Goal: Find specific page/section: Find specific page/section

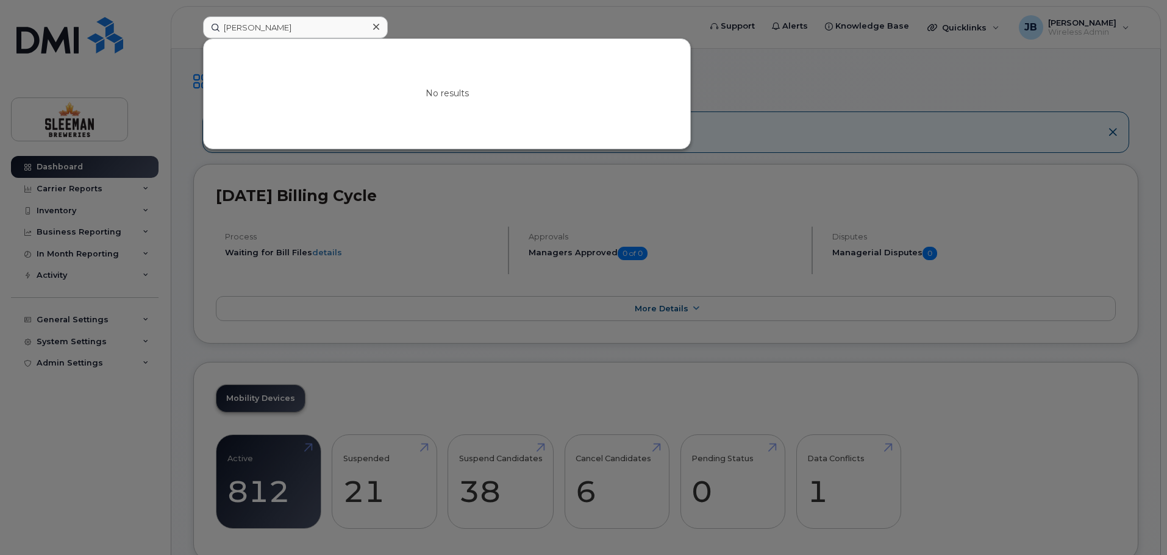
click at [954, 58] on div at bounding box center [583, 277] width 1167 height 555
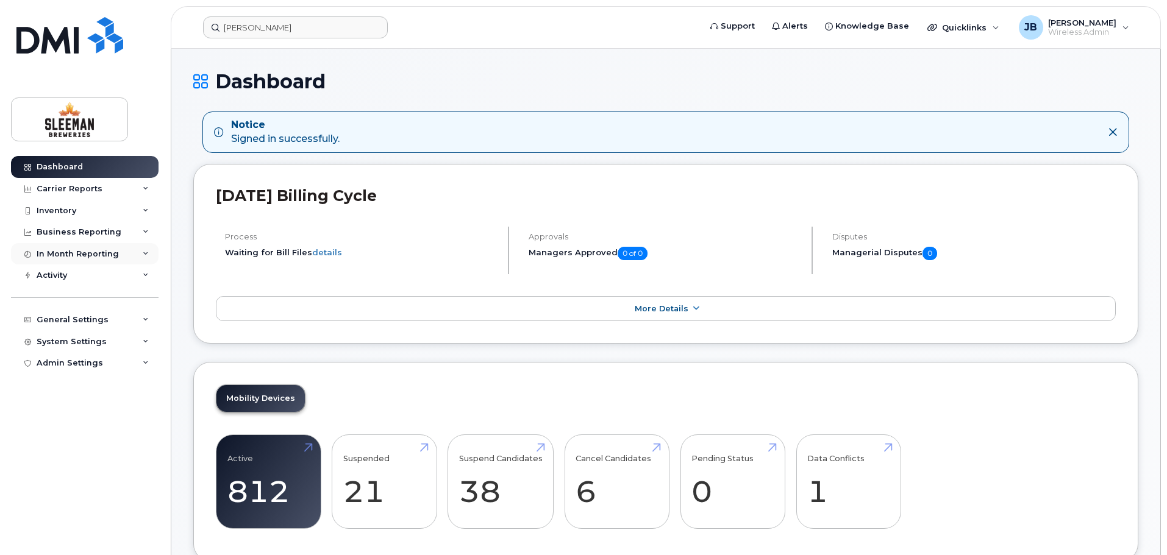
click at [143, 254] on icon at bounding box center [146, 254] width 6 height 6
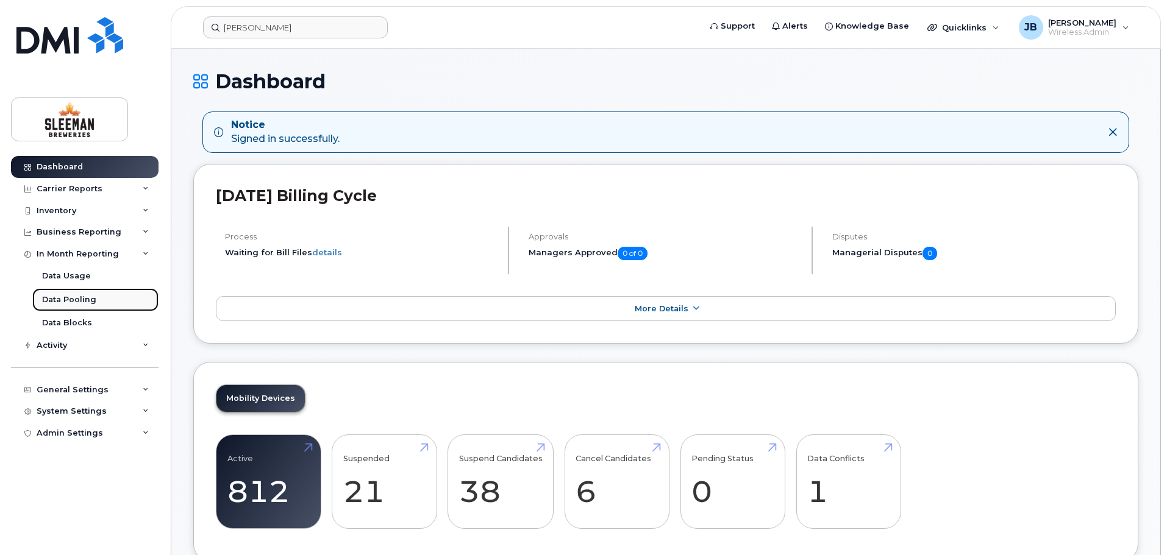
click at [75, 299] on div "Data Pooling" at bounding box center [69, 299] width 54 height 11
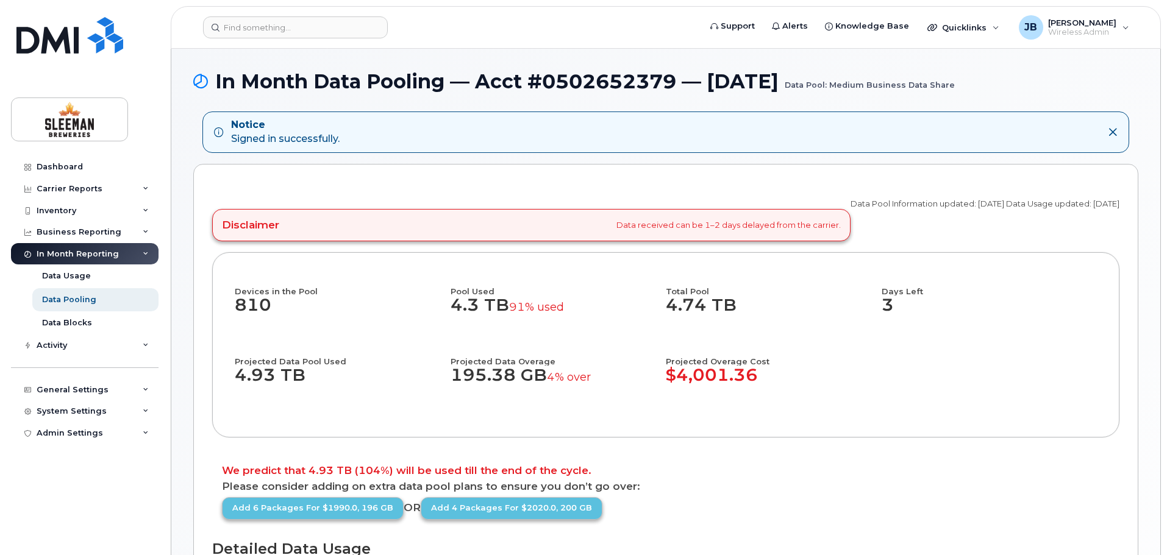
scroll to position [61, 0]
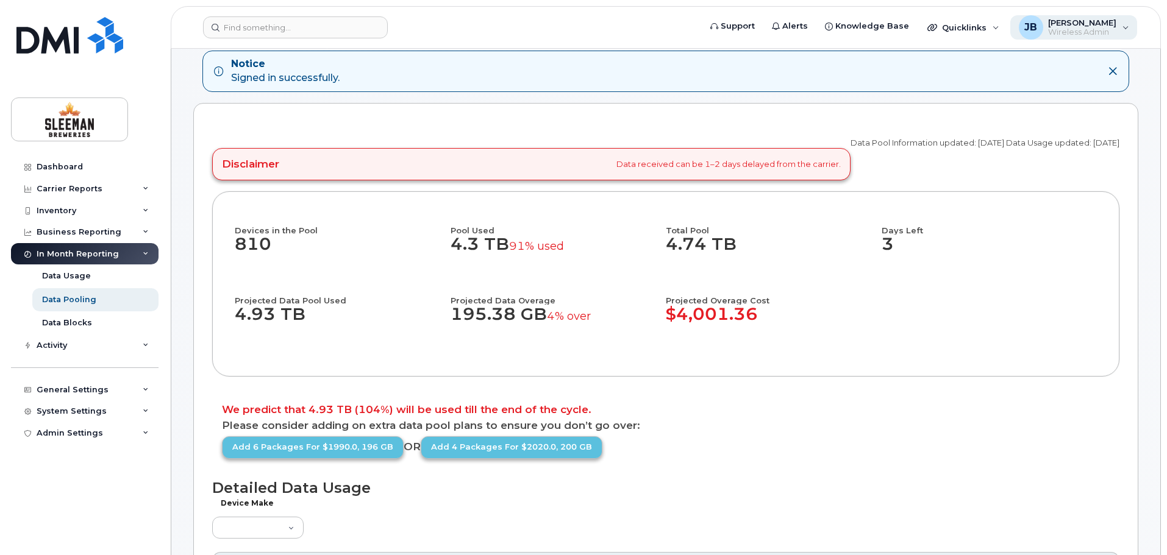
click at [1107, 26] on span "[PERSON_NAME]" at bounding box center [1082, 23] width 68 height 10
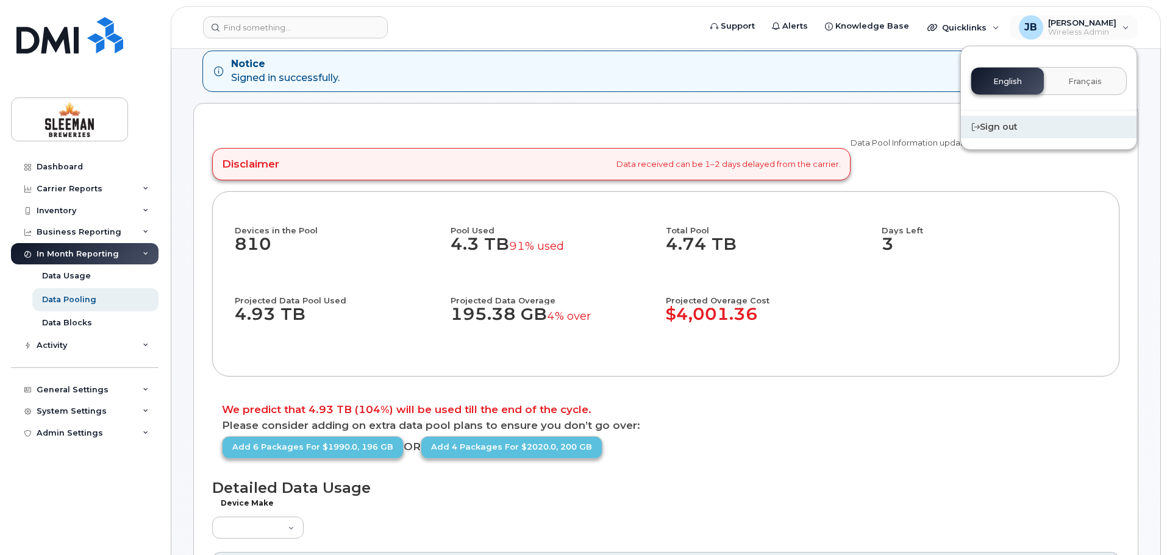
click at [1013, 130] on div "Sign out" at bounding box center [1049, 127] width 176 height 23
